Goal: Register for event/course

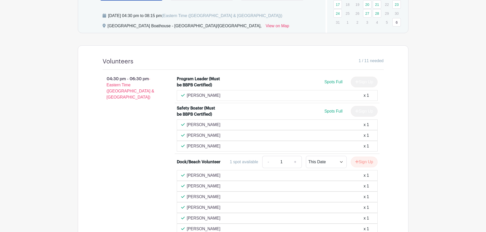
scroll to position [255, 0]
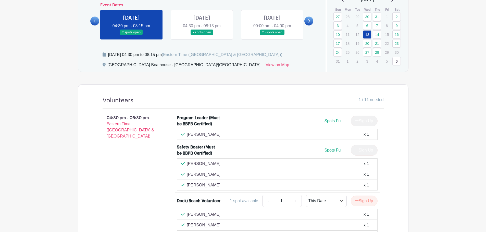
click at [202, 35] on link at bounding box center [202, 35] width 0 height 0
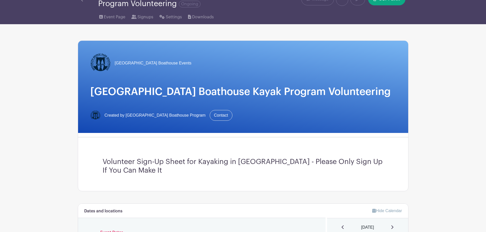
scroll to position [26, 0]
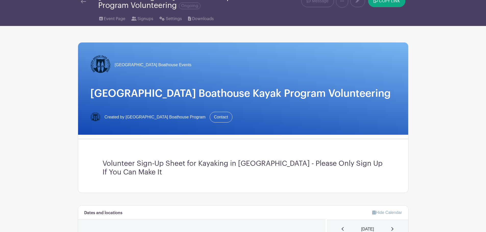
click at [82, 2] on img at bounding box center [83, 2] width 5 height 4
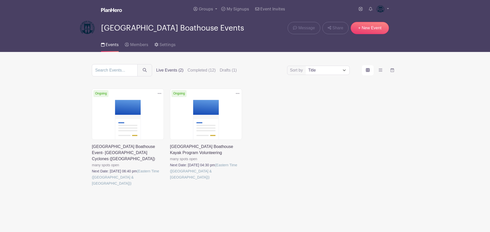
click at [92, 187] on link at bounding box center [92, 187] width 0 height 0
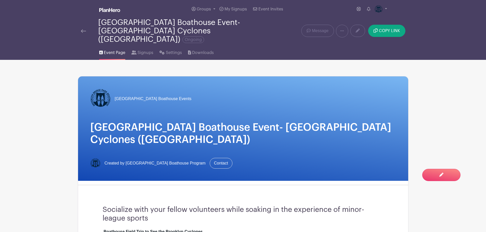
click at [83, 29] on img at bounding box center [83, 31] width 5 height 4
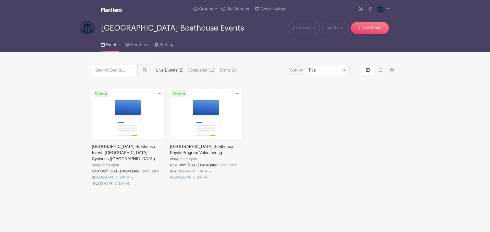
click at [170, 181] on link at bounding box center [170, 181] width 0 height 0
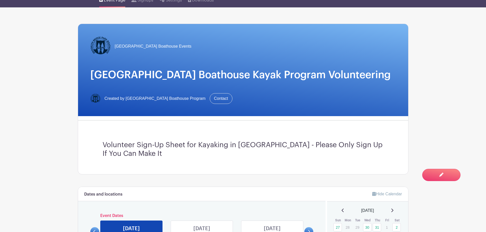
scroll to position [77, 0]
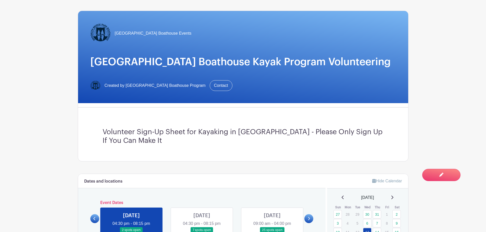
scroll to position [128, 0]
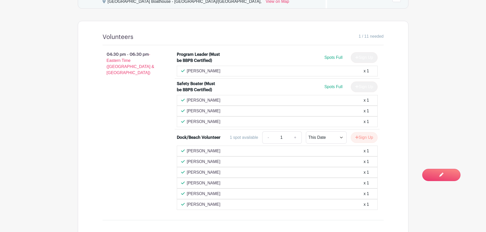
scroll to position [281, 0]
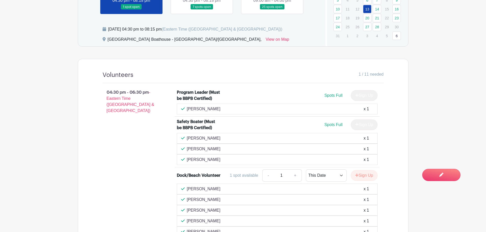
click at [202, 10] on link at bounding box center [202, 10] width 0 height 0
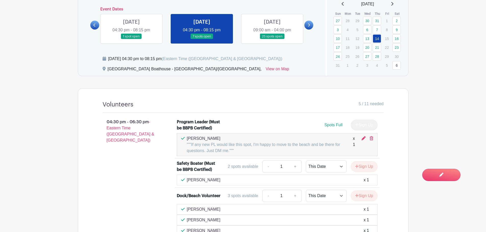
scroll to position [230, 0]
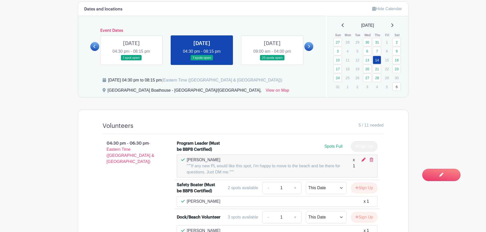
drag, startPoint x: 263, startPoint y: 45, endPoint x: 263, endPoint y: 55, distance: 10.5
click at [272, 61] on link at bounding box center [272, 61] width 0 height 0
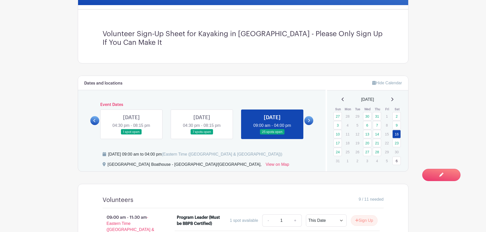
scroll to position [128, 0]
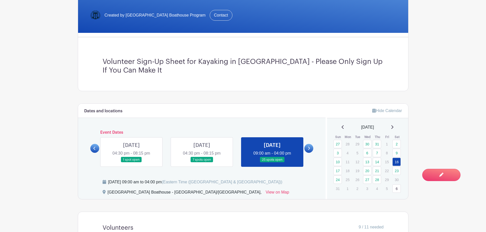
click at [131, 163] on link at bounding box center [131, 163] width 0 height 0
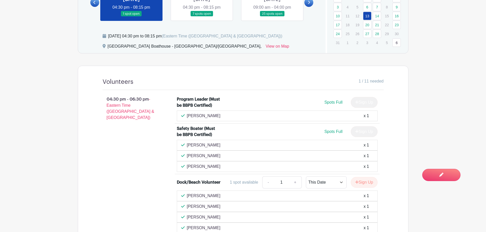
scroll to position [230, 0]
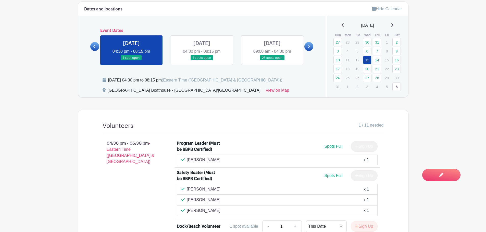
click at [202, 61] on link at bounding box center [202, 61] width 0 height 0
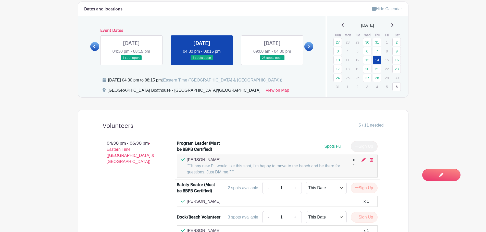
click at [131, 61] on link at bounding box center [131, 61] width 0 height 0
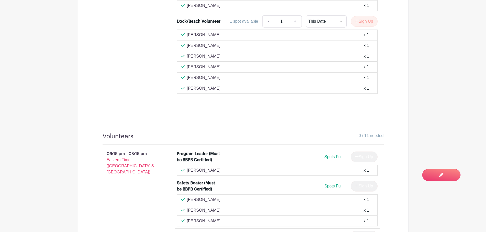
scroll to position [408, 0]
